Goal: Check status: Check status

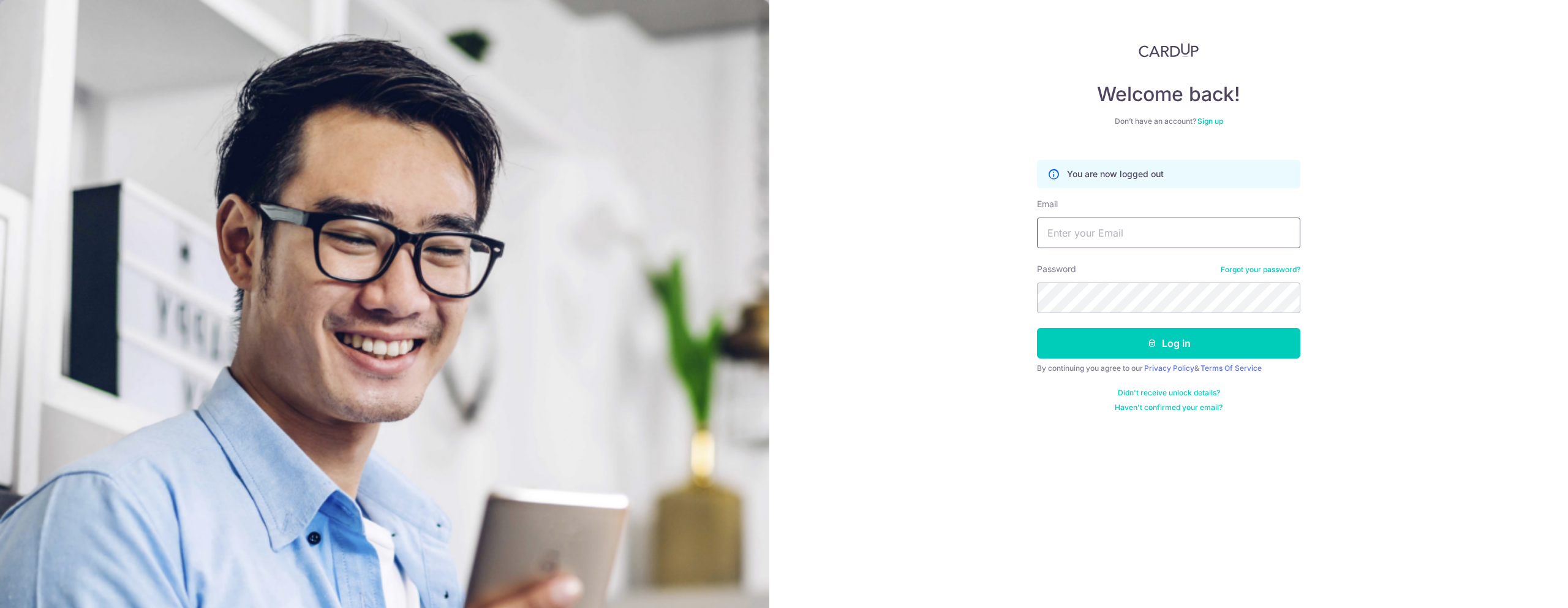
click at [1238, 236] on input "Email" at bounding box center [1169, 233] width 264 height 31
type input "[PERSON_NAME][EMAIL_ADDRESS][DOMAIN_NAME]"
click at [1192, 342] on button "Log in" at bounding box center [1169, 343] width 264 height 31
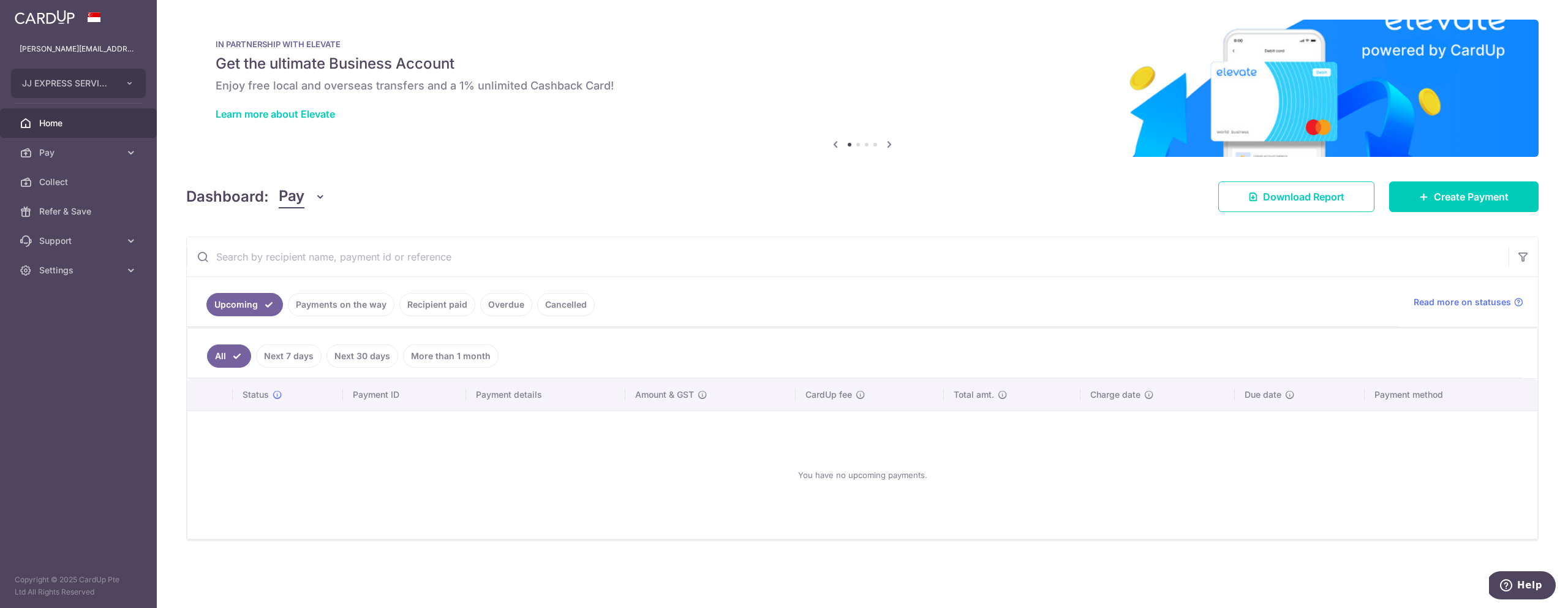
click at [448, 298] on link "Recipient paid" at bounding box center [437, 304] width 76 height 23
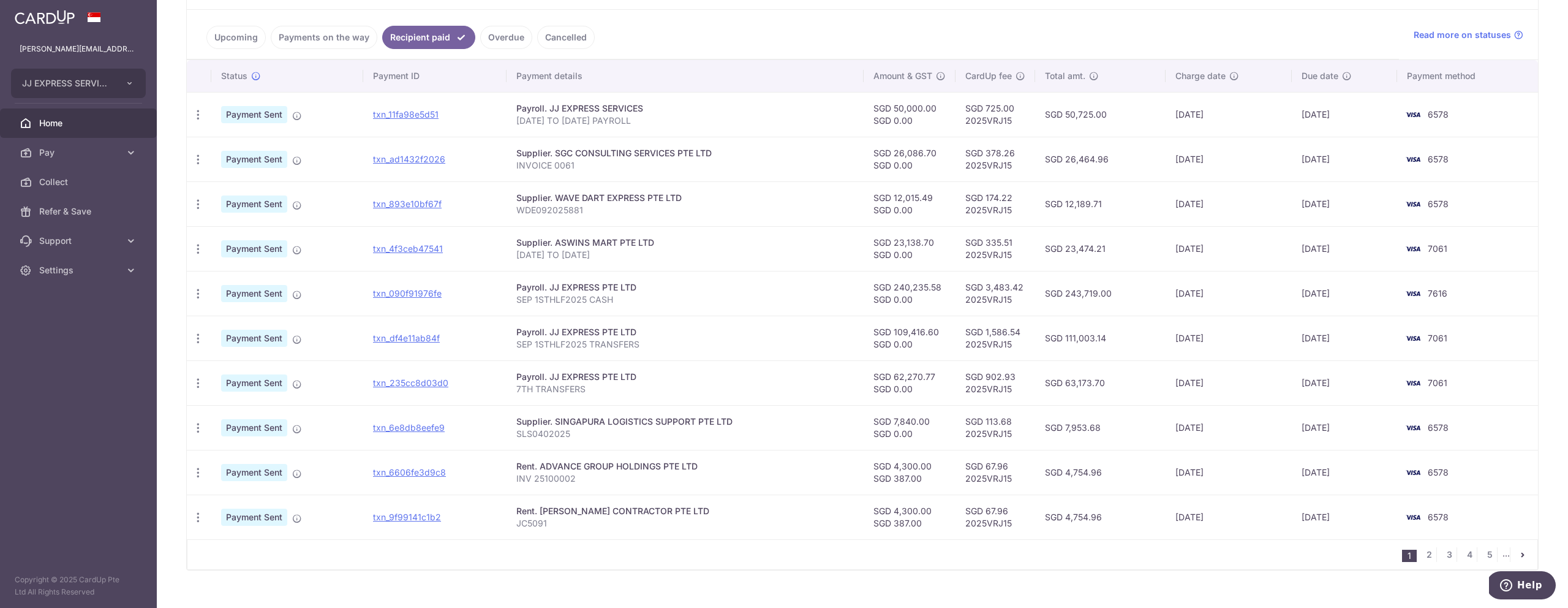
scroll to position [268, 0]
click at [438, 470] on link "txn_6606fe3d9c8" at bounding box center [409, 471] width 73 height 11
click at [1426, 552] on link "2" at bounding box center [1429, 553] width 15 height 15
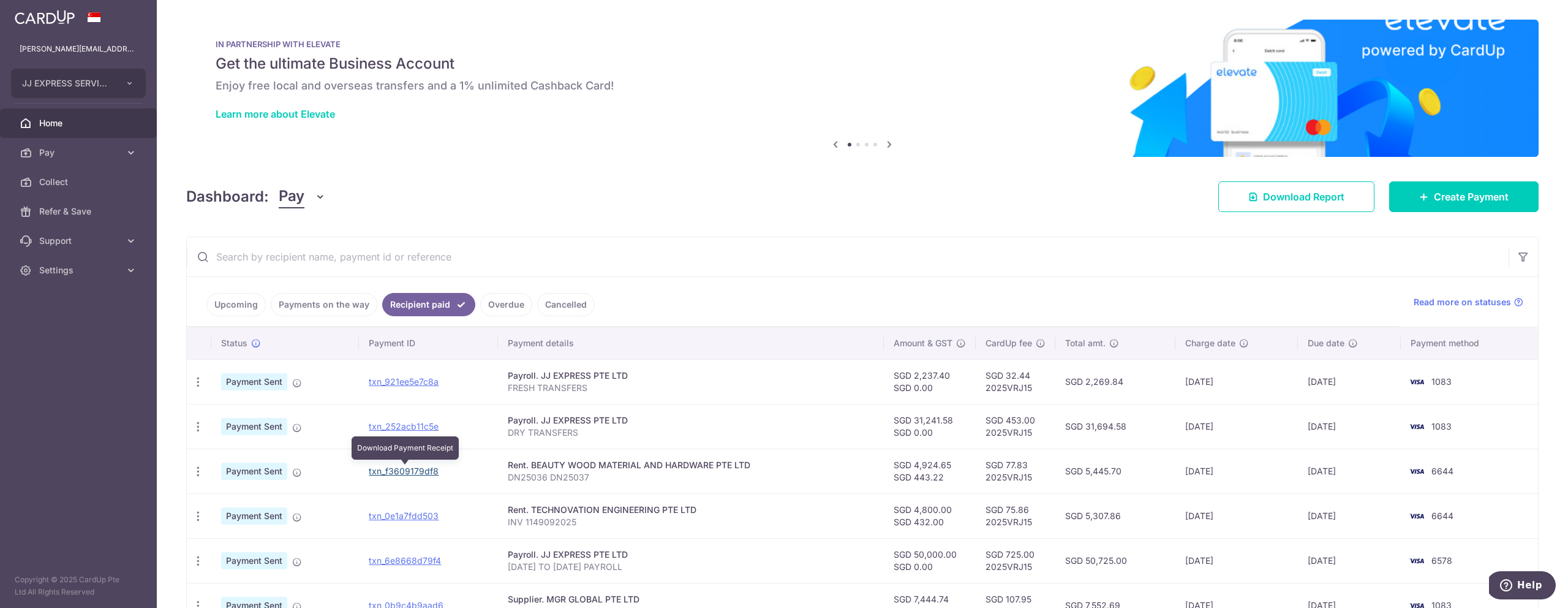
click at [410, 471] on link "txn_f3609179df8" at bounding box center [403, 471] width 70 height 11
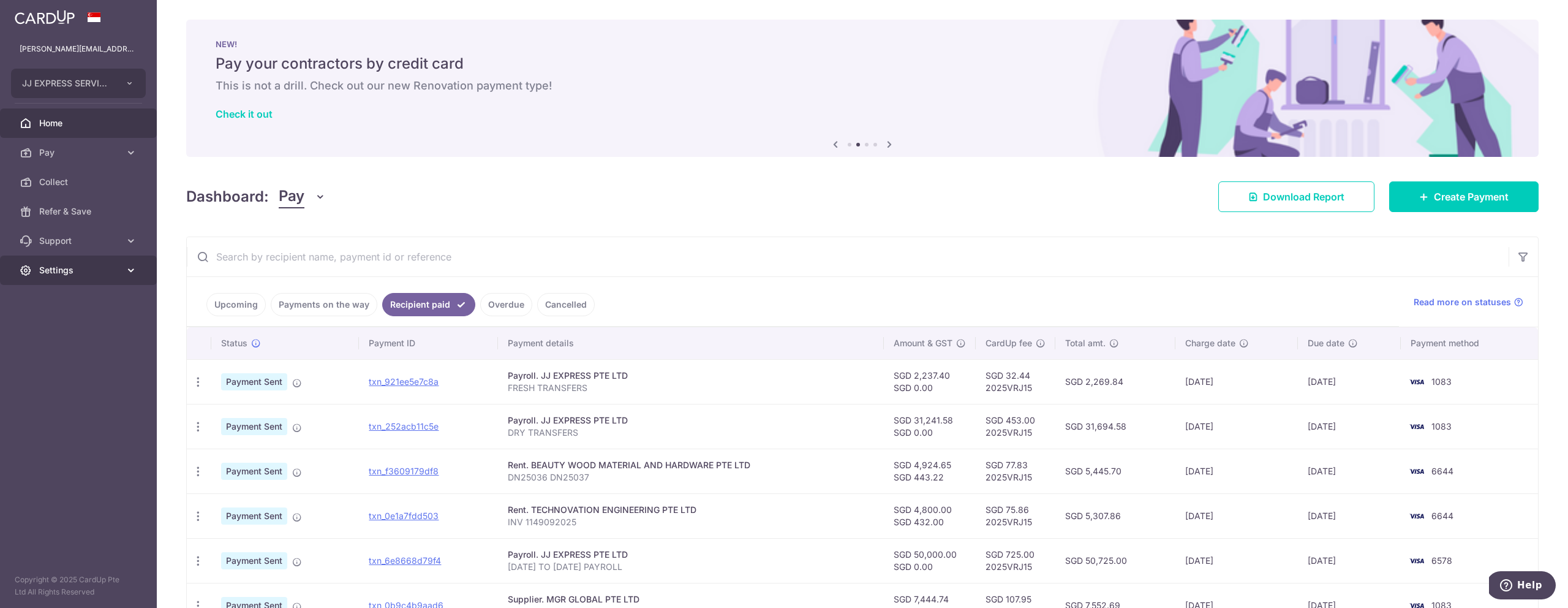
click at [71, 276] on link "Settings" at bounding box center [78, 270] width 157 height 29
click at [77, 338] on link "Logout" at bounding box center [78, 328] width 157 height 29
